Goal: Information Seeking & Learning: Learn about a topic

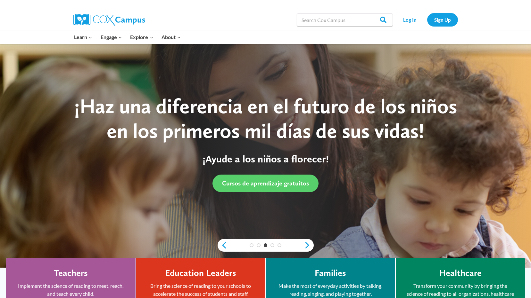
drag, startPoint x: 94, startPoint y: 84, endPoint x: 223, endPoint y: 126, distance: 135.1
click at [0, 0] on link "Early Care and Learning" at bounding box center [0, 0] width 0 height 0
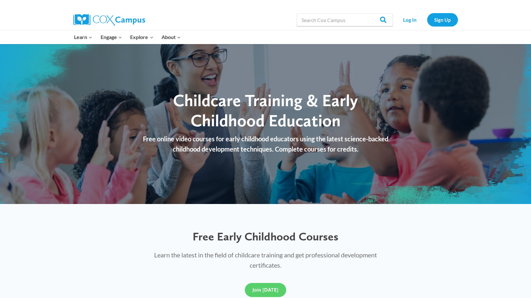
scroll to position [20, 0]
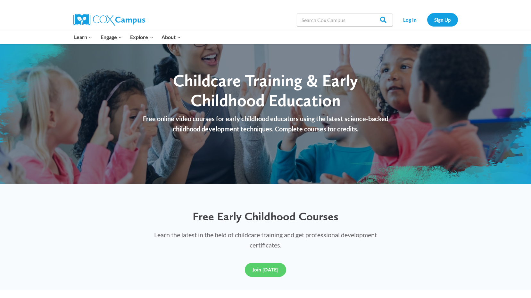
click at [273, 257] on div "Free Early Childhood Courses Learn the latest in the field of childcare trainin…" at bounding box center [265, 237] width 531 height 106
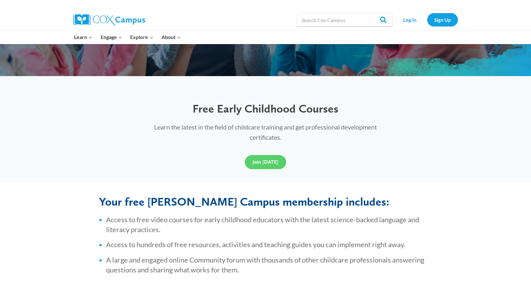
scroll to position [160, 0]
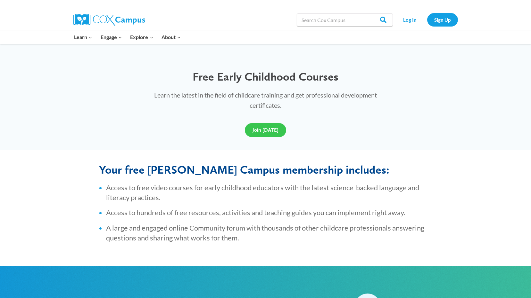
click at [263, 135] on link "Join [DATE]" at bounding box center [265, 130] width 41 height 14
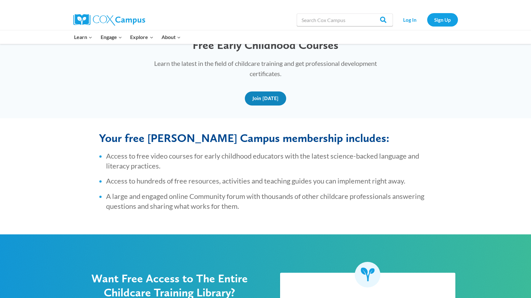
scroll to position [288, 0]
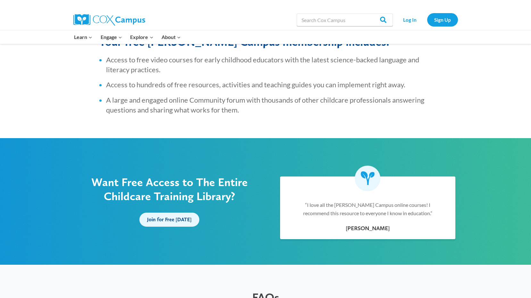
click at [159, 221] on span "Join for Free [DATE]" at bounding box center [169, 220] width 45 height 6
